Goal: Check status: Check status

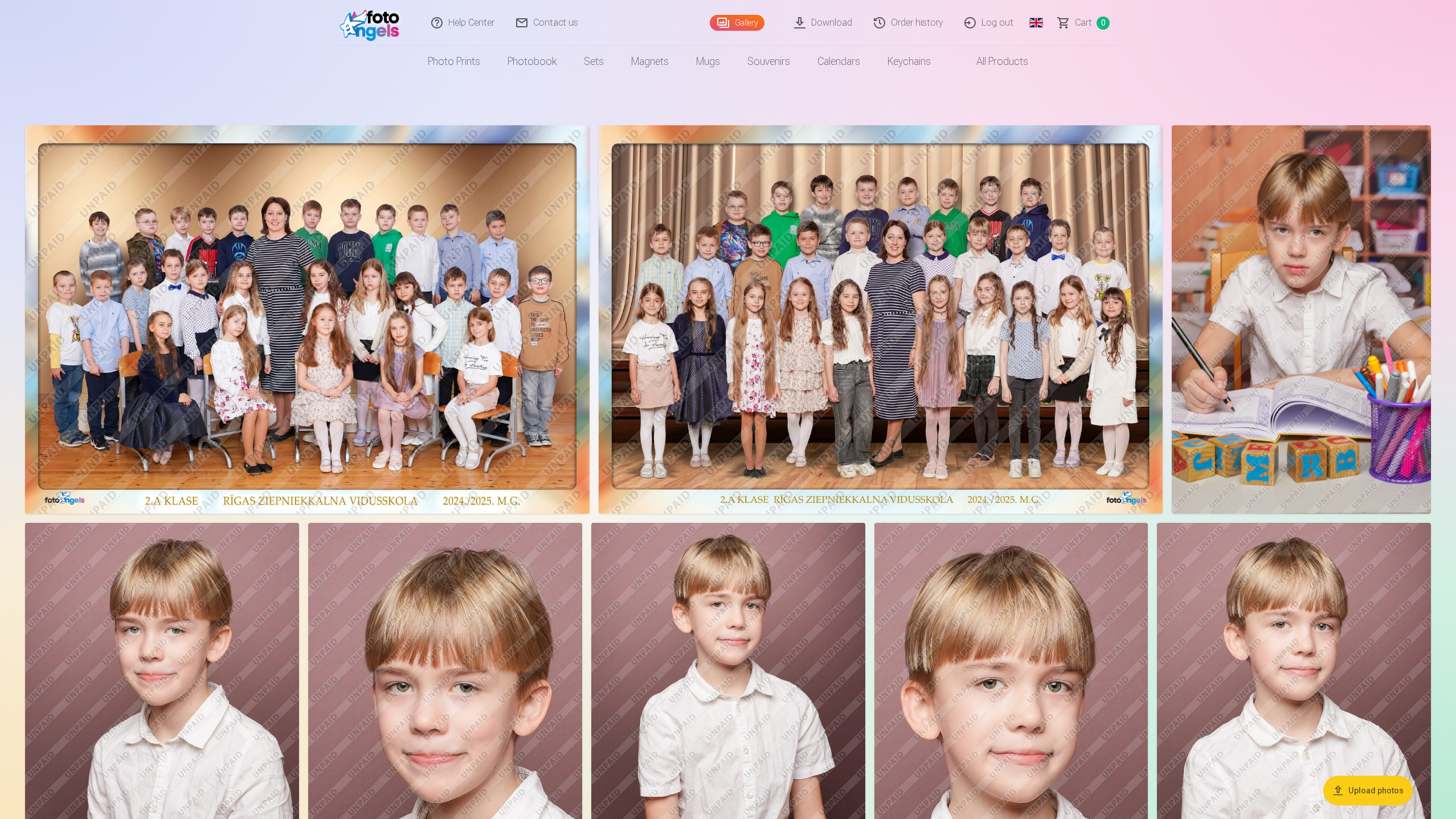
click at [910, 26] on link "Order history" at bounding box center [909, 22] width 90 height 46
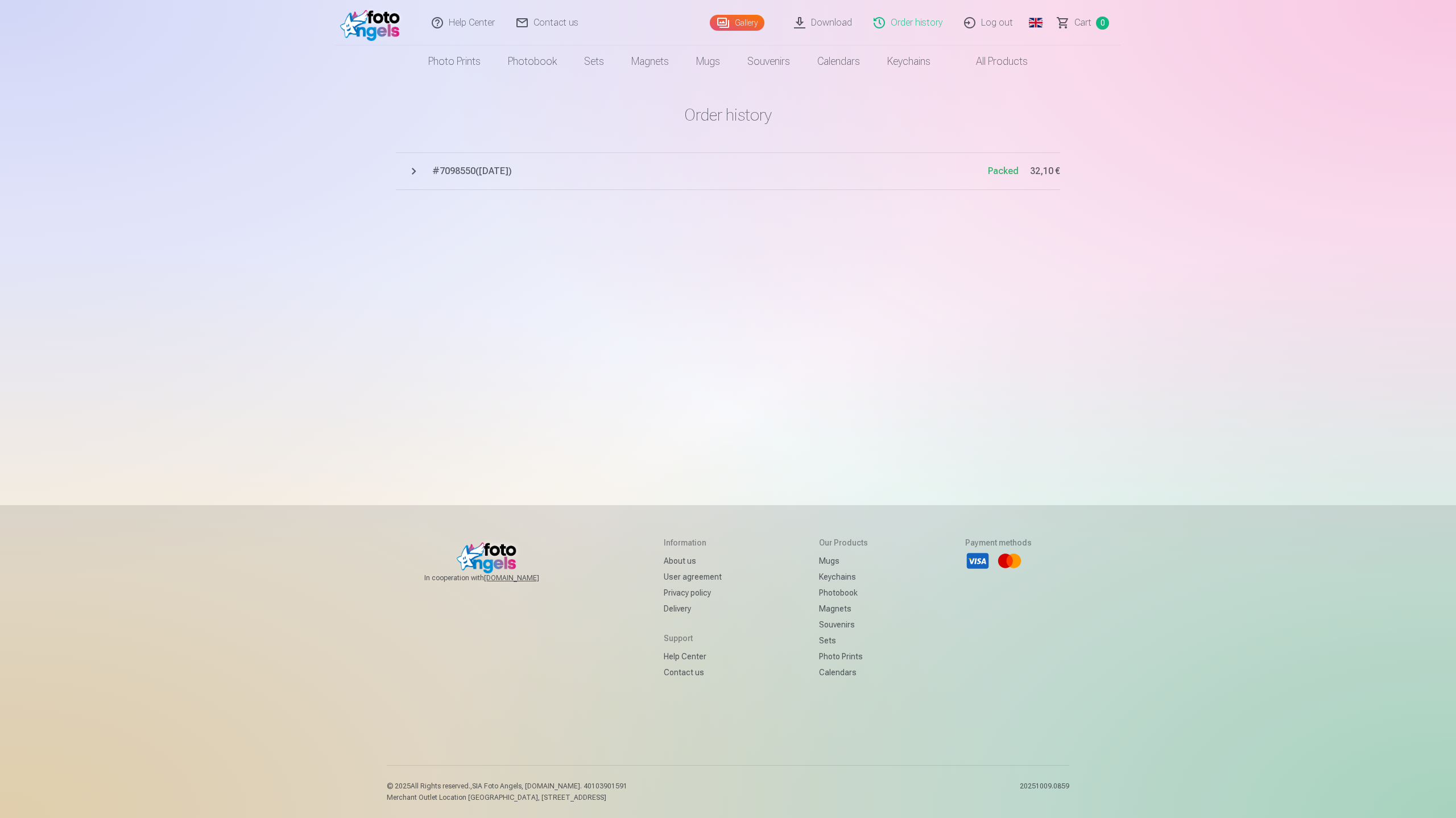
click at [845, 26] on link "Download" at bounding box center [823, 22] width 80 height 46
